Goal: Find contact information: Find contact information

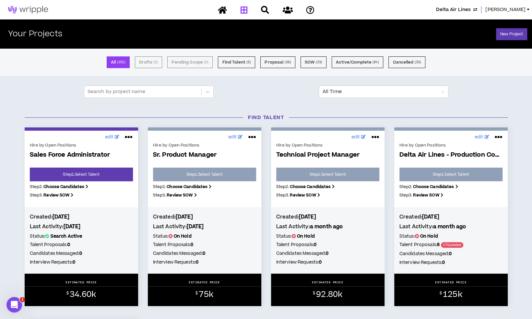
click at [500, 8] on span "Lauren-Bridget" at bounding box center [506, 9] width 40 height 7
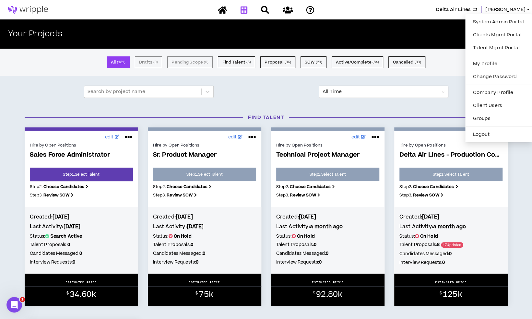
click at [463, 8] on span "Delta Air Lines" at bounding box center [453, 9] width 35 height 7
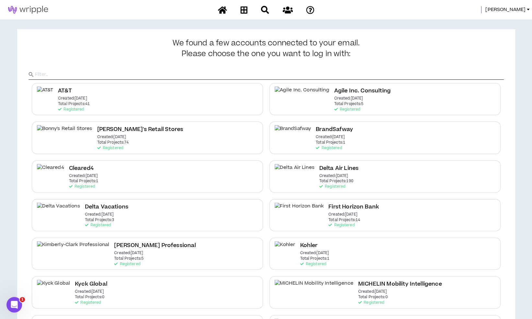
click at [525, 10] on span "Lauren-Bridget" at bounding box center [506, 9] width 40 height 7
click at [497, 20] on link "System Admin Portal" at bounding box center [498, 22] width 59 height 10
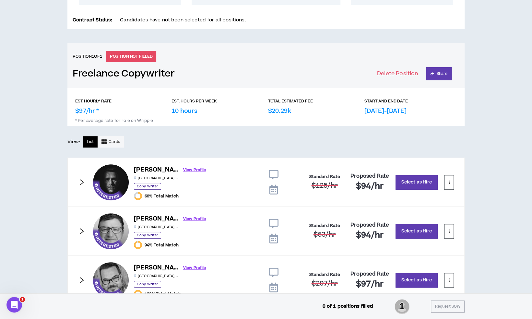
scroll to position [141, 0]
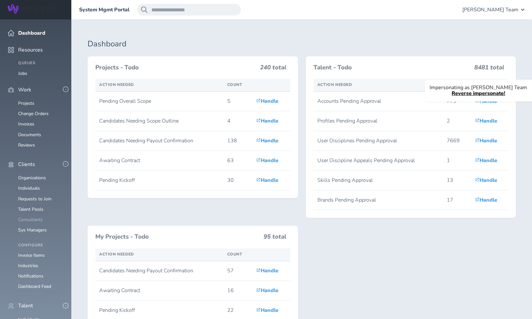
click at [29, 217] on link "Consultants" at bounding box center [30, 220] width 25 height 6
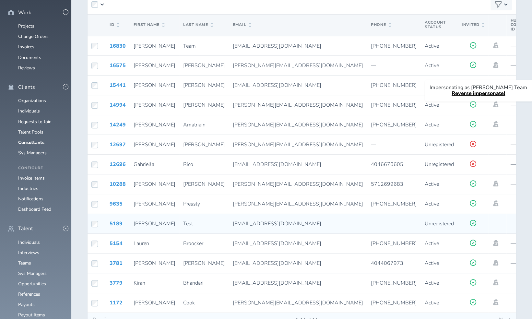
scroll to position [77, 0]
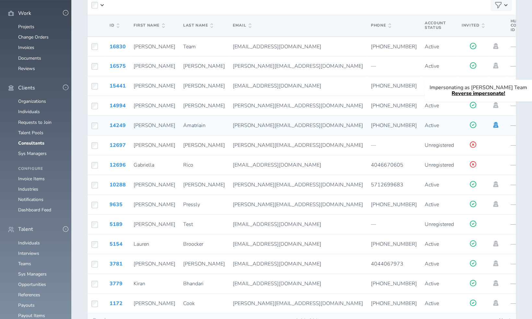
click at [493, 126] on icon at bounding box center [495, 125] width 5 height 6
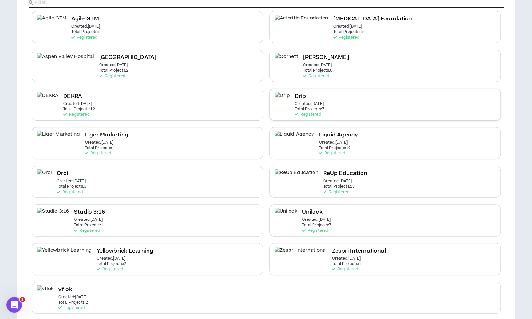
scroll to position [78, 0]
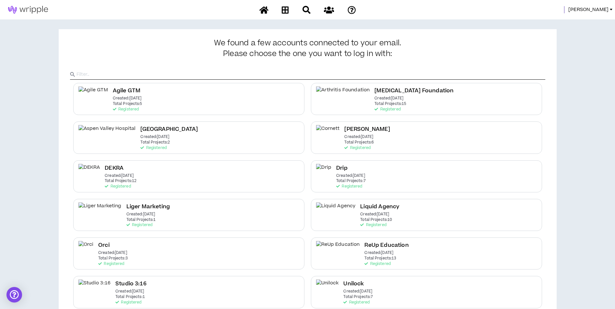
click at [606, 10] on span "Mason" at bounding box center [589, 9] width 40 height 7
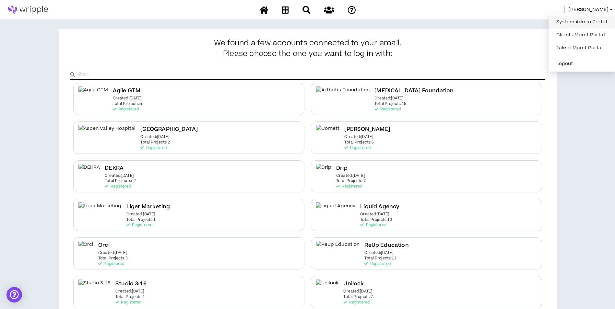
click at [594, 17] on link "System Admin Portal" at bounding box center [582, 22] width 59 height 10
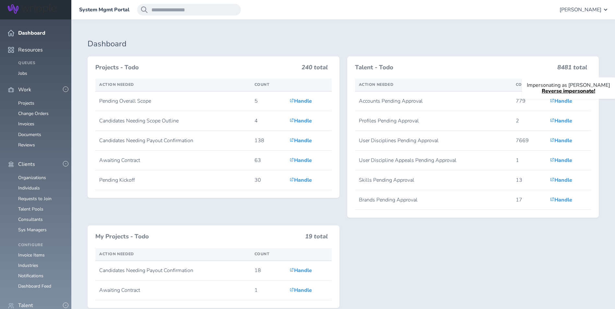
scroll to position [162, 0]
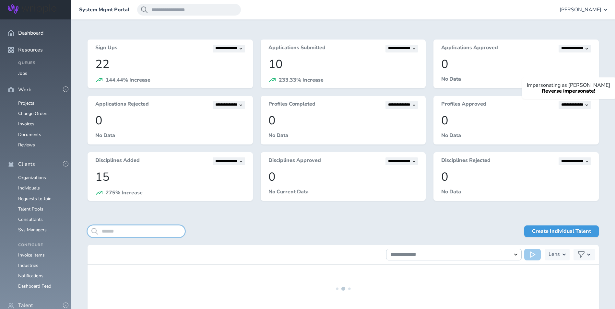
click at [155, 230] on input "search" at bounding box center [136, 232] width 97 height 12
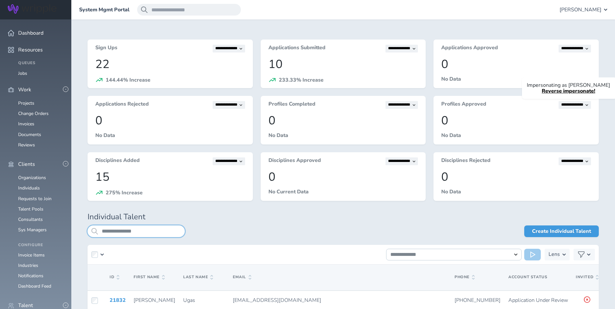
type input "**********"
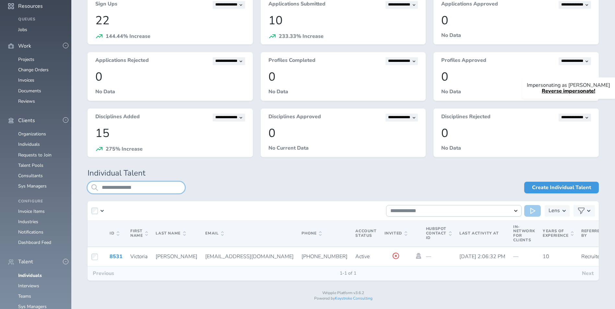
scroll to position [53, 0]
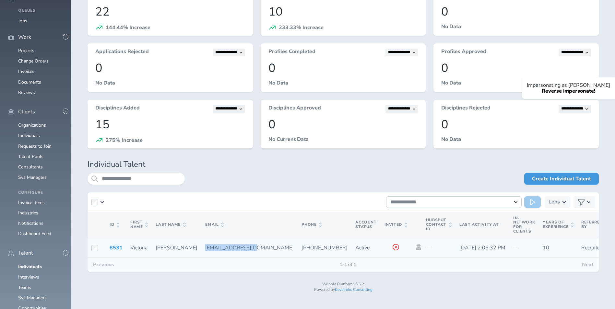
drag, startPoint x: 180, startPoint y: 248, endPoint x: 224, endPoint y: 247, distance: 44.1
click at [224, 247] on td "[EMAIL_ADDRESS][DOMAIN_NAME]" at bounding box center [249, 248] width 96 height 20
copy span "[EMAIL_ADDRESS][DOMAIN_NAME]"
click at [33, 164] on link "Consultants" at bounding box center [30, 167] width 25 height 6
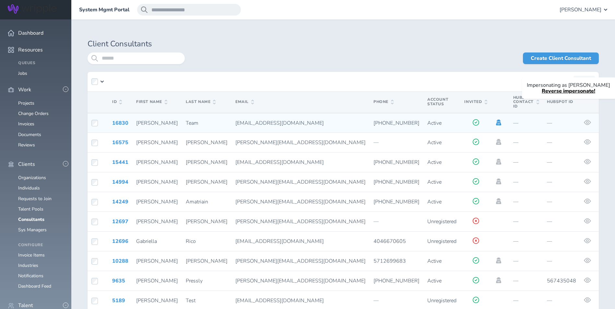
click at [496, 120] on icon at bounding box center [498, 123] width 5 height 6
